Goal: Use online tool/utility: Utilize a website feature to perform a specific function

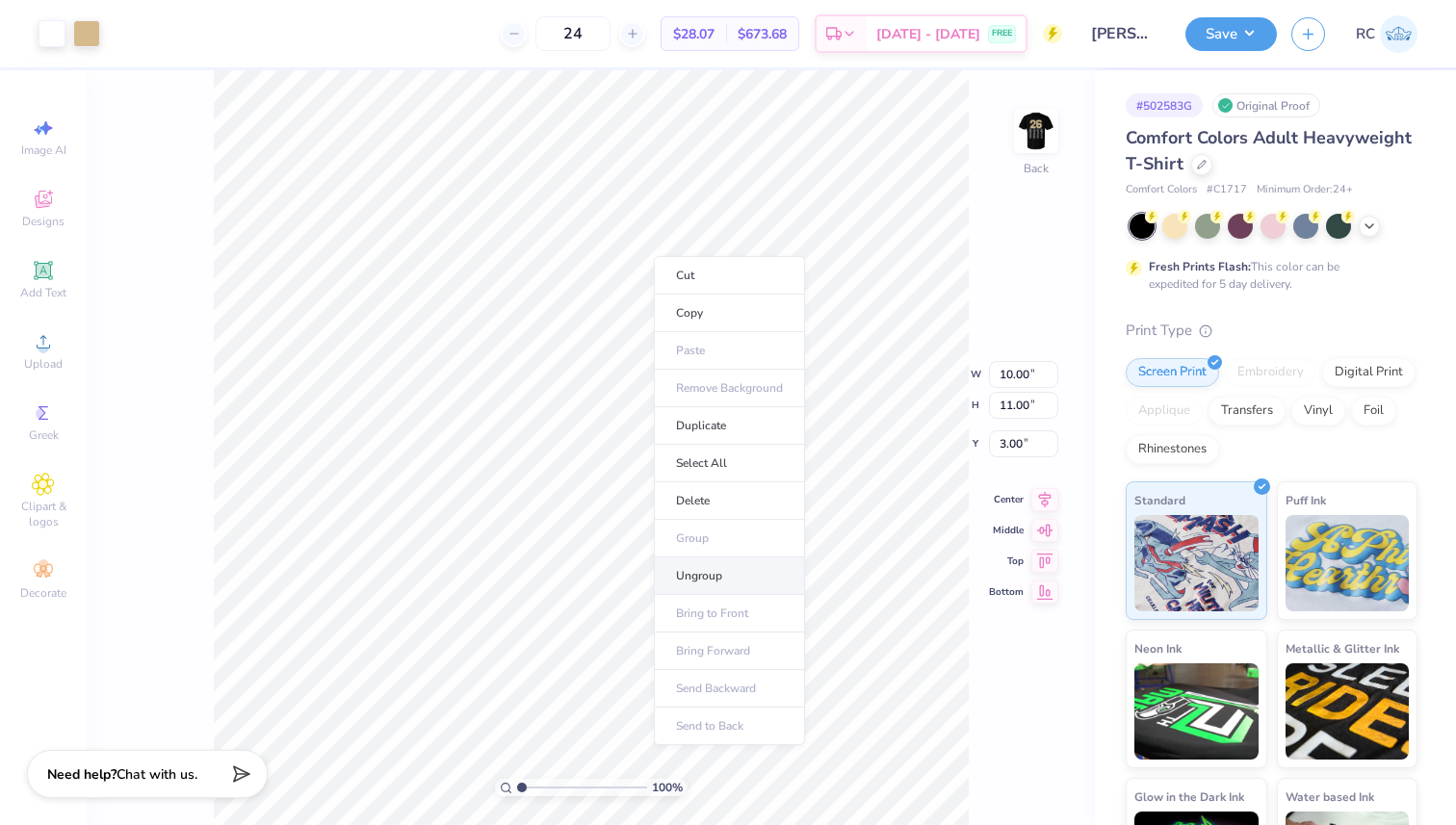
click at [725, 578] on li "Ungroup" at bounding box center [729, 576] width 152 height 37
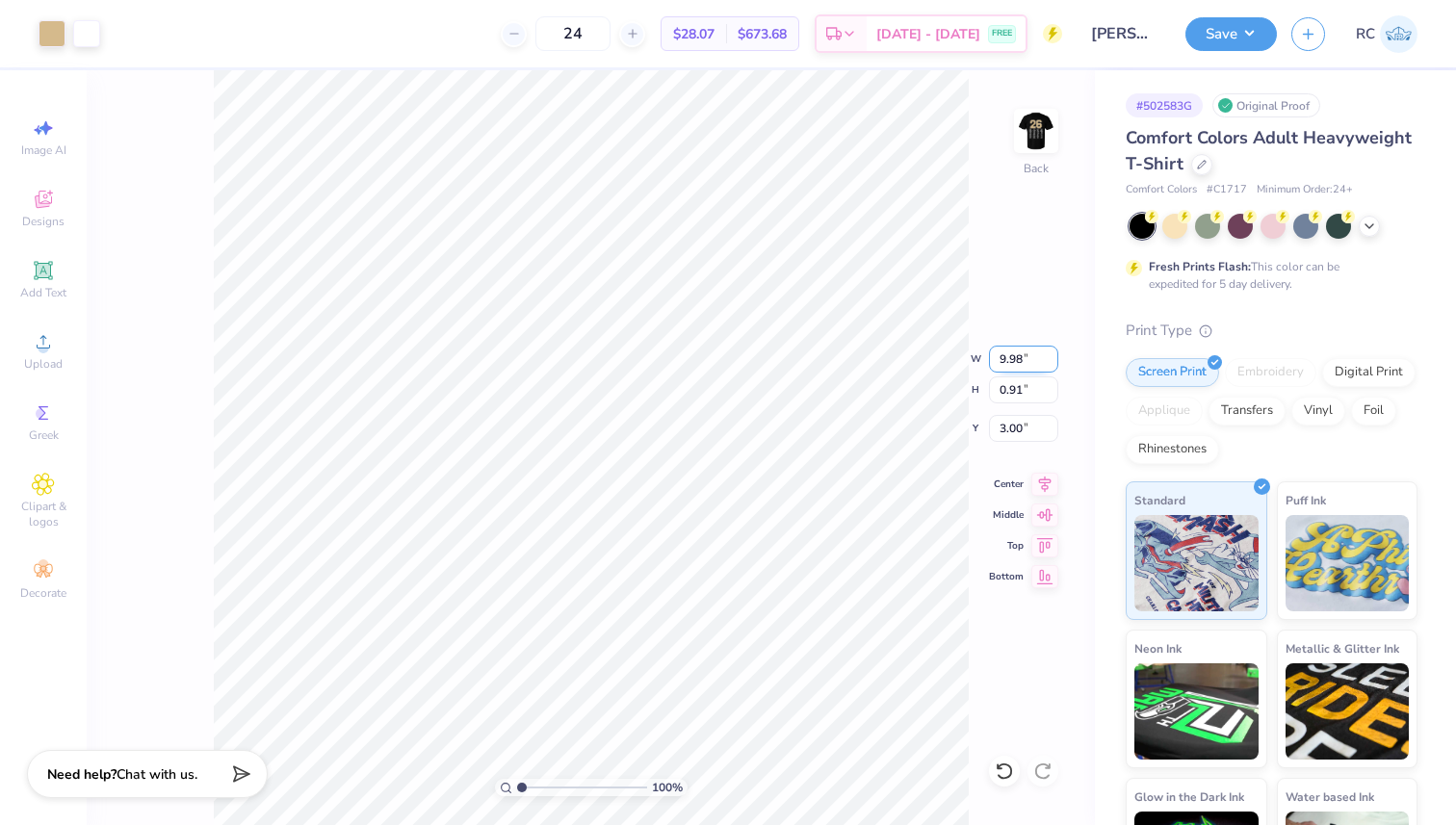
click at [1009, 362] on input "9.98" at bounding box center [1024, 358] width 69 height 27
type input "12.00"
type input "1.09"
type input "2.81"
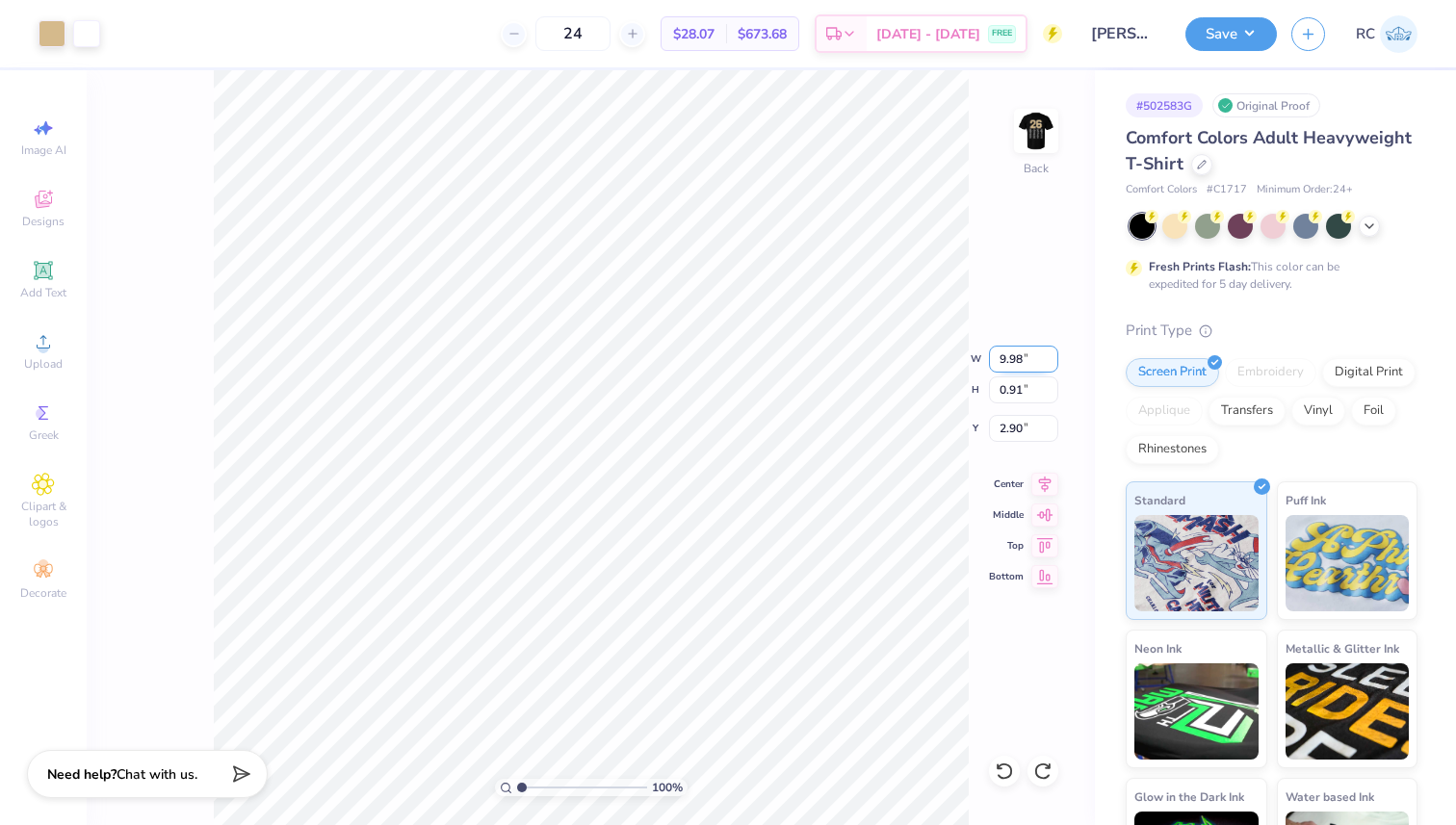
click at [1006, 364] on input "9.98" at bounding box center [1024, 358] width 69 height 27
type input "11.00"
type input "1.00"
type input "2.85"
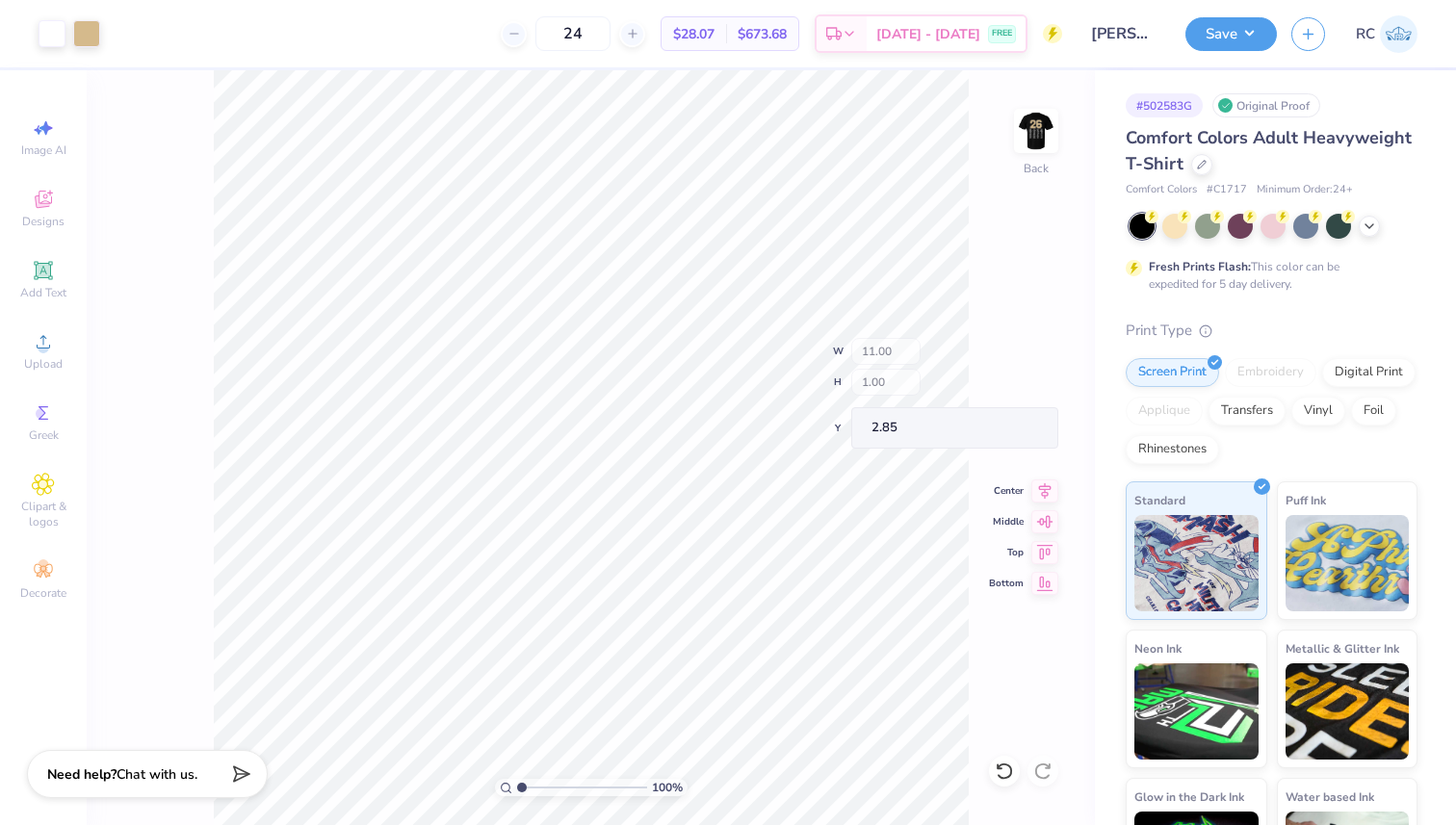
click at [915, 366] on div "100 % Back W 11.00 H 1.00 Y 2.85 Center Middle Top Bottom" at bounding box center [591, 447] width 1008 height 755
click at [1252, 32] on button "Save" at bounding box center [1231, 32] width 92 height 33
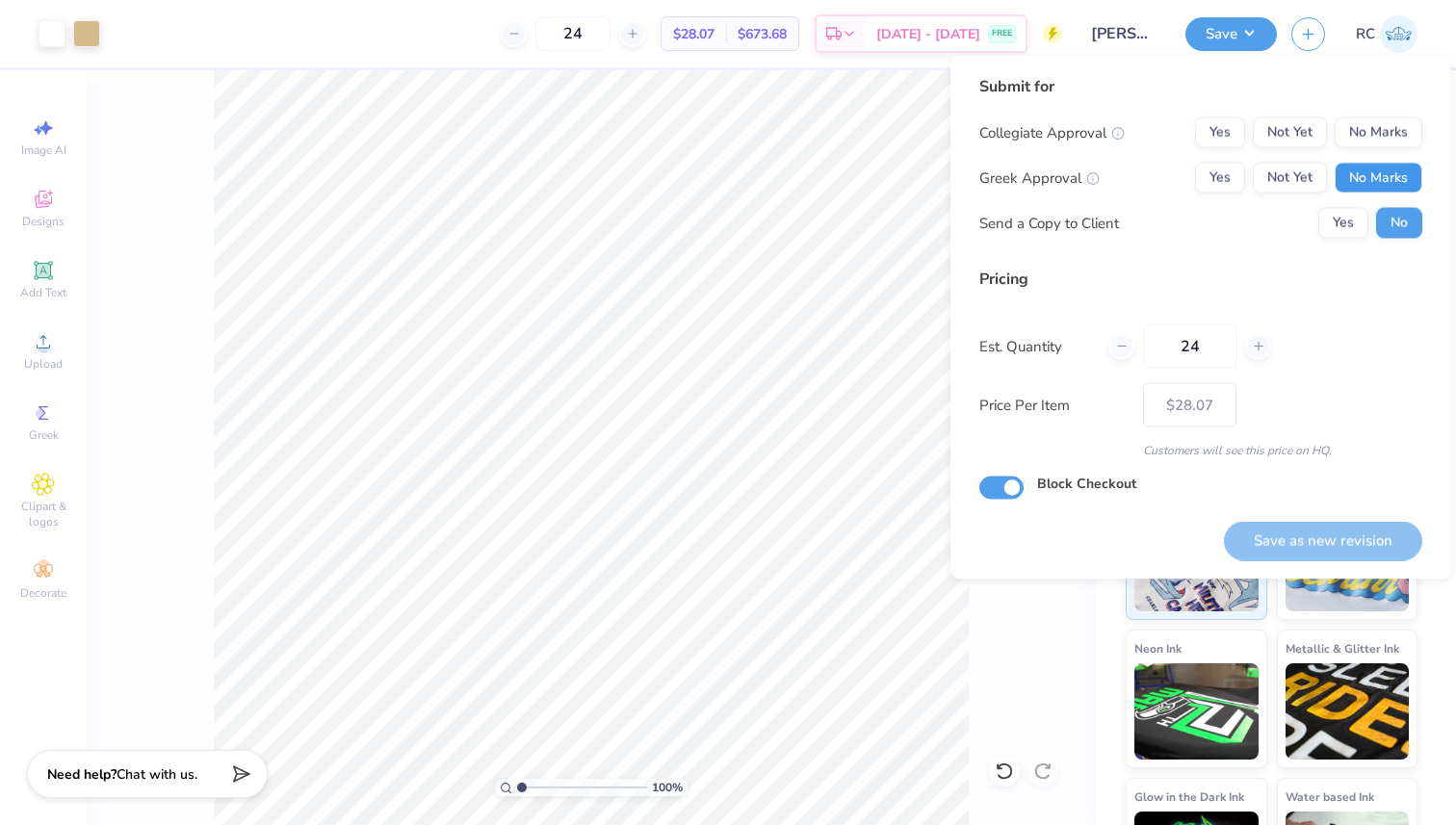
click at [1388, 172] on button "No Marks" at bounding box center [1378, 177] width 88 height 31
click at [1388, 125] on button "No Marks" at bounding box center [1378, 132] width 88 height 31
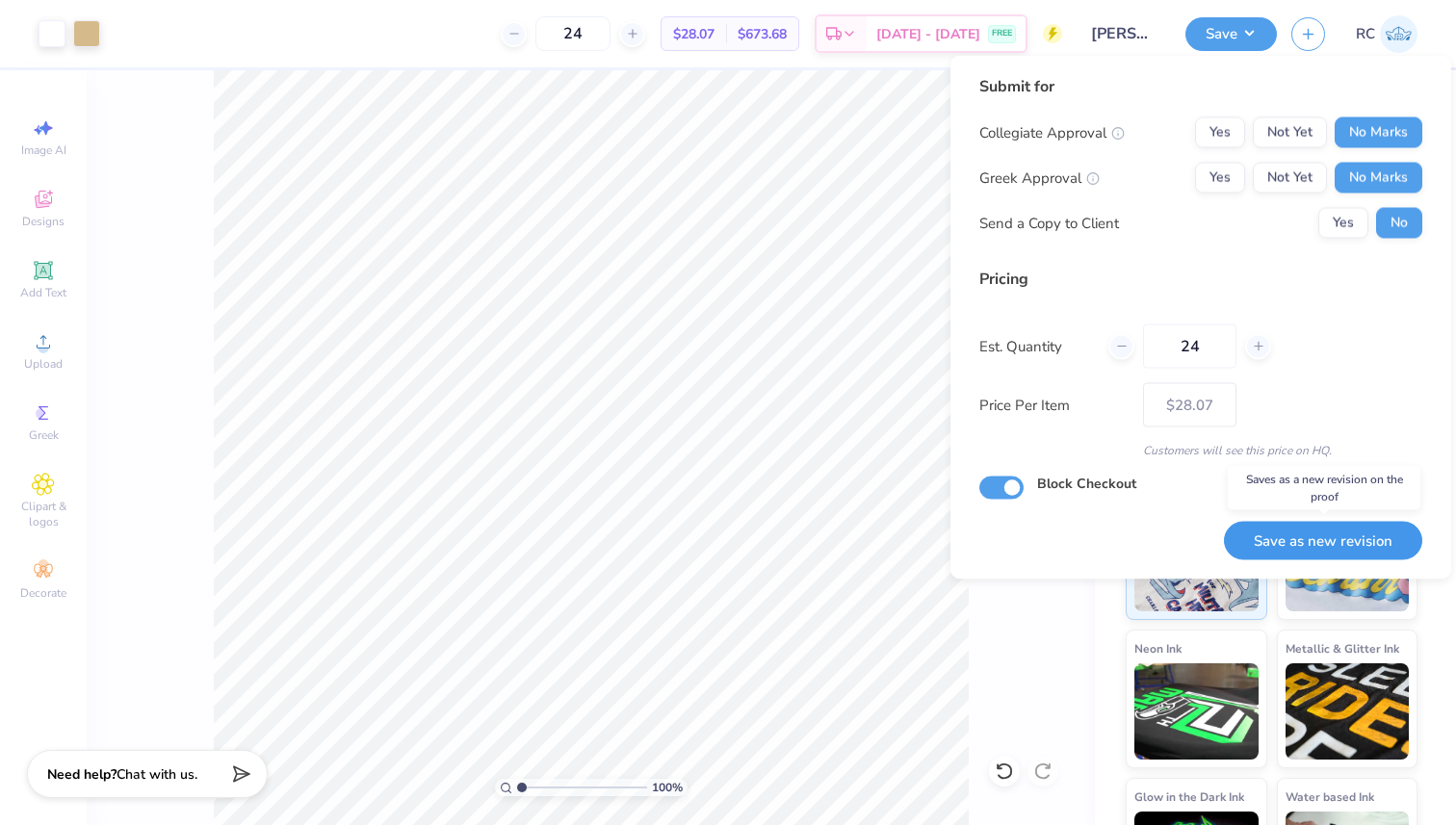
click at [1366, 540] on button "Save as new revision" at bounding box center [1323, 540] width 199 height 39
type input "$28.07"
